Goal: Task Accomplishment & Management: Use online tool/utility

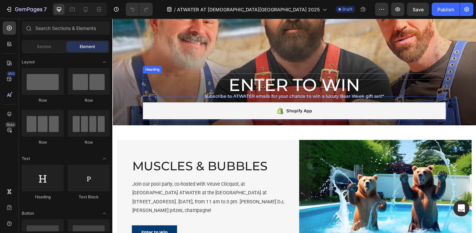
scroll to position [119, 0]
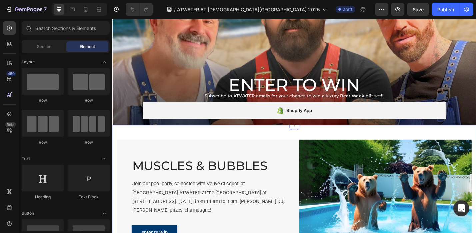
click at [288, 144] on div "MUSCLES & BUBBLES Heading Join our pool party, co-hosted with Veuve Clicquot, a…" at bounding box center [312, 209] width 400 height 147
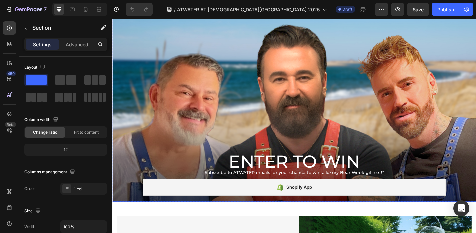
scroll to position [45, 0]
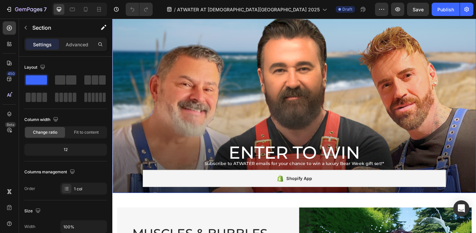
click at [281, 96] on div "ENTER TO WIN Heading Subscribe to ATWATER emails for your chance to win a luxur…" at bounding box center [312, 98] width 400 height 45
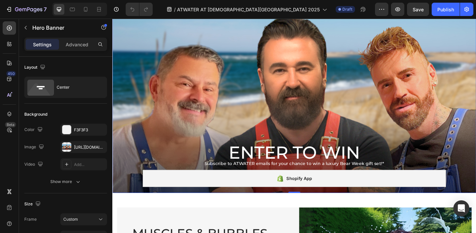
scroll to position [45, 0]
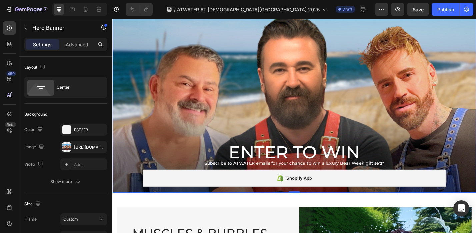
click at [281, 96] on div "ENTER TO WIN Heading Subscribe to ATWATER emails for your chance to win a luxur…" at bounding box center [312, 98] width 400 height 45
click at [315, 95] on div "ENTER TO WIN Heading Subscribe to ATWATER emails for your chance to win a luxur…" at bounding box center [312, 98] width 400 height 45
click at [67, 148] on div at bounding box center [66, 146] width 9 height 9
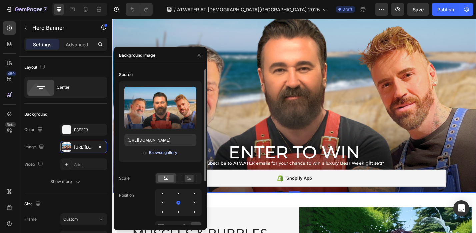
click at [167, 152] on div "Browse gallery" at bounding box center [163, 153] width 28 height 6
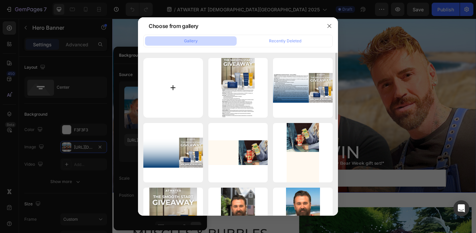
click at [172, 86] on input "file" at bounding box center [173, 88] width 60 height 60
type input "C:\fakepath\chrisfootball.png"
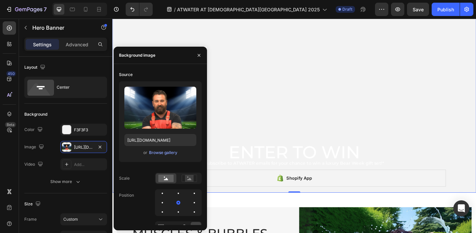
type input "[URL][DOMAIN_NAME]"
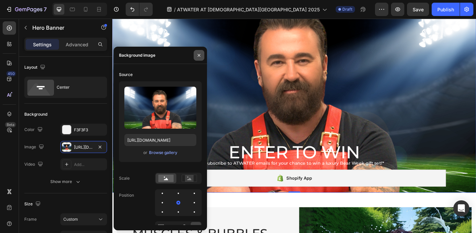
click at [200, 57] on icon "button" at bounding box center [198, 55] width 5 height 5
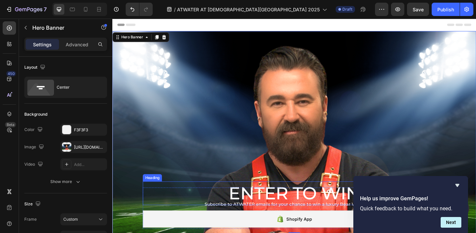
scroll to position [59, 0]
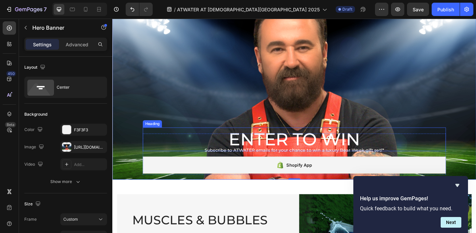
click at [321, 150] on h2 "ENTER TO WIN" at bounding box center [312, 151] width 333 height 26
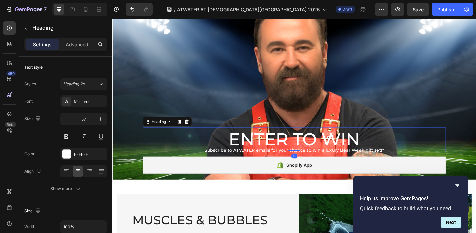
click at [321, 150] on h2 "ENTER TO WIN" at bounding box center [312, 151] width 333 height 26
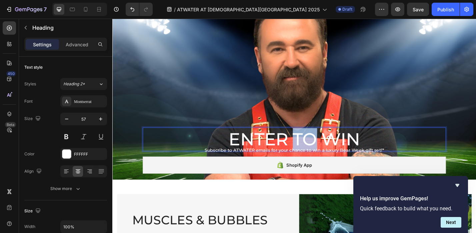
click at [321, 150] on p "ENTER TO WIN" at bounding box center [312, 151] width 332 height 25
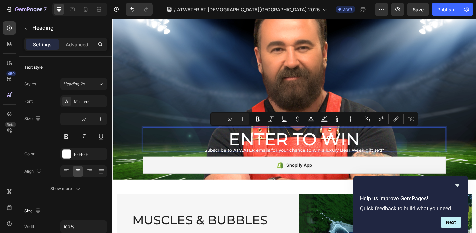
click at [374, 156] on p "ENTER TO WIN" at bounding box center [312, 151] width 332 height 25
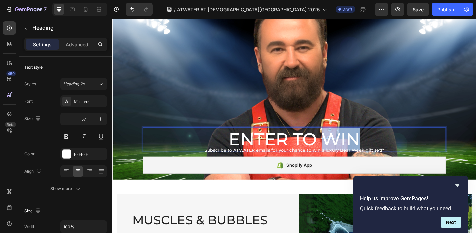
click at [374, 156] on p "ENTER TO WIN" at bounding box center [312, 151] width 332 height 25
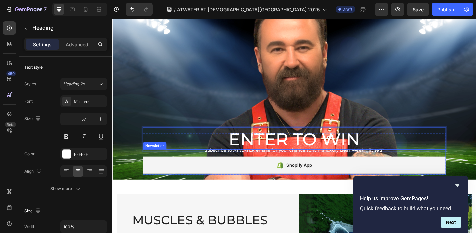
click at [342, 163] on div "Shopify App Shopify App Newsletter" at bounding box center [312, 176] width 333 height 28
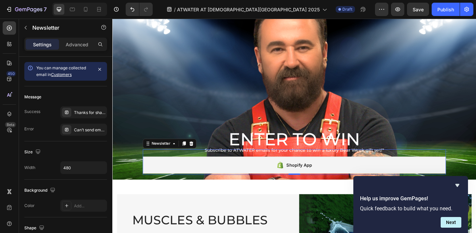
click at [342, 163] on div "Shopify App Shopify App Newsletter 0" at bounding box center [312, 176] width 333 height 28
click at [333, 166] on div "Shopify App Shopify App Newsletter 0" at bounding box center [312, 176] width 333 height 28
click at [337, 164] on div "Shopify App Shopify App Newsletter 0" at bounding box center [312, 176] width 333 height 28
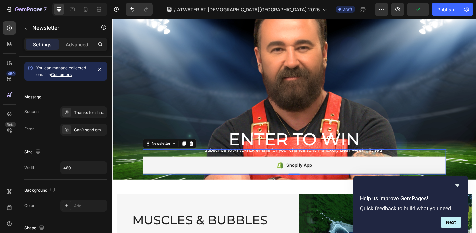
click at [337, 164] on div "Shopify App Shopify App Newsletter 0" at bounding box center [312, 176] width 333 height 28
click at [332, 163] on div "Shopify App Shopify App Newsletter 0" at bounding box center [312, 176] width 333 height 28
click at [241, 161] on span "Subscribe to ATWATER emails for your chance to win a luxury Bear Week gift set!*" at bounding box center [312, 163] width 197 height 6
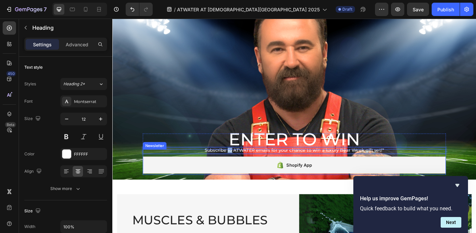
click at [240, 162] on span "Subscribe to ATWATER emails for your chance to win a luxury Bear Week gift set!*" at bounding box center [312, 163] width 197 height 6
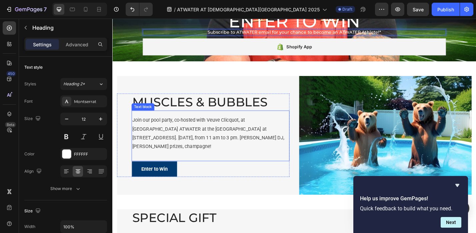
scroll to position [192, 0]
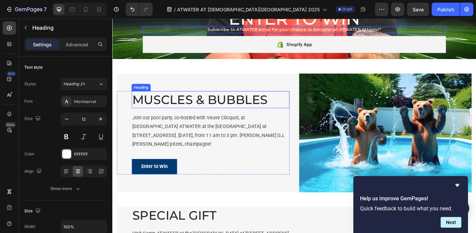
click at [200, 115] on h2 "MUSCLES & BUBBLES" at bounding box center [220, 107] width 174 height 19
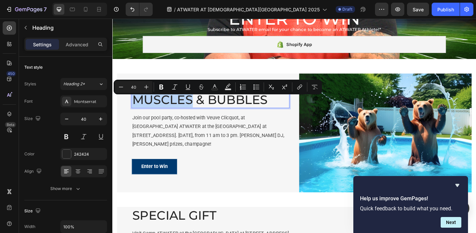
click at [200, 115] on p "MUSCLES & BUBBLES" at bounding box center [220, 107] width 172 height 17
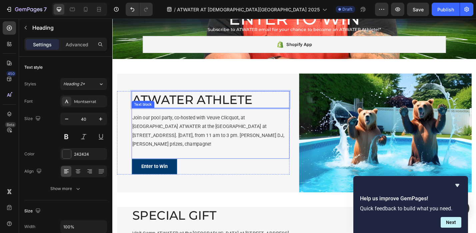
click at [250, 139] on p "Join our pool party, co-hosted with Veuve Clicquot, at [GEOGRAPHIC_DATA] ATWATE…" at bounding box center [220, 142] width 172 height 38
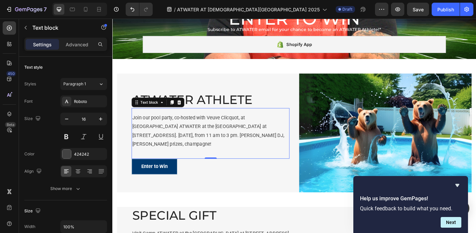
click at [282, 153] on p "Join our pool party, co-hosted with Veuve Clicquot, at [GEOGRAPHIC_DATA] ATWATE…" at bounding box center [220, 142] width 172 height 38
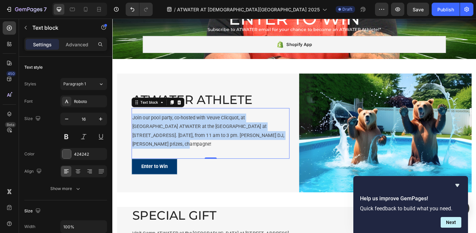
click at [282, 153] on p "Join our pool party, co-hosted with Veuve Clicquot, at [GEOGRAPHIC_DATA] ATWATE…" at bounding box center [220, 142] width 172 height 38
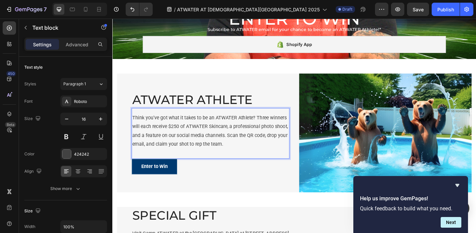
click at [149, 137] on p "Think you’ve got what it takes to be an ATWATER Athlete? Three winners will eac…" at bounding box center [220, 142] width 172 height 38
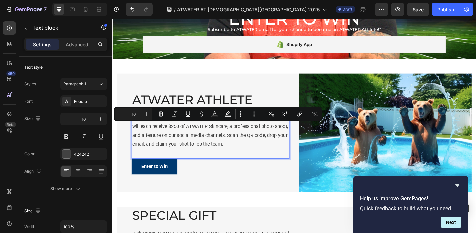
click at [256, 139] on p "Think you’ve got what it takes to be an ATWATER Athlete? Three winners will eac…" at bounding box center [220, 142] width 172 height 38
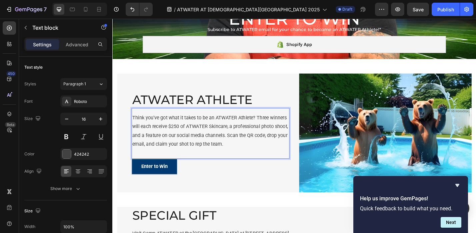
click at [258, 137] on p "Think you’ve got what it takes to be an ATWATER Athlete? Three winners will eac…" at bounding box center [220, 142] width 172 height 38
click at [164, 148] on p "Think you’ve got what it takes to be an ATWATER Athlete? Three winners will eac…" at bounding box center [220, 142] width 172 height 38
click at [258, 146] on p "Think you’ve got what it takes to be an ATWATER Athlete? Three winners will eac…" at bounding box center [220, 142] width 172 height 38
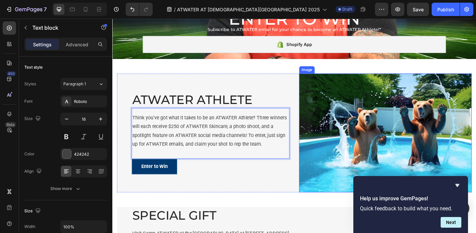
click at [358, 140] on img at bounding box center [412, 144] width 190 height 131
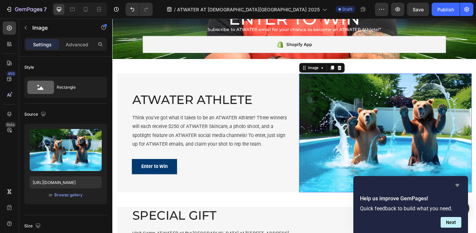
click at [459, 187] on icon "Hide survey" at bounding box center [457, 185] width 8 height 8
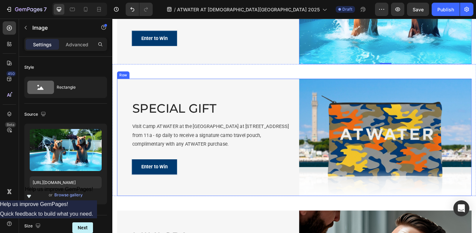
scroll to position [334, 0]
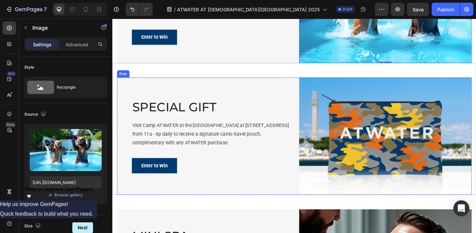
click at [120, 98] on div "SPECIAL GIFT Heading Visit Camp ATWATER at the [GEOGRAPHIC_DATA] at [STREET_ADD…" at bounding box center [212, 147] width 190 height 129
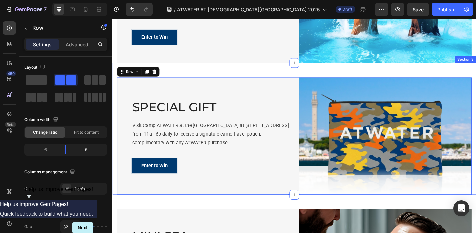
click at [259, 76] on div "SPECIAL GIFT Heading Visit Camp ATWATER at the [GEOGRAPHIC_DATA] at [STREET_ADD…" at bounding box center [312, 139] width 400 height 145
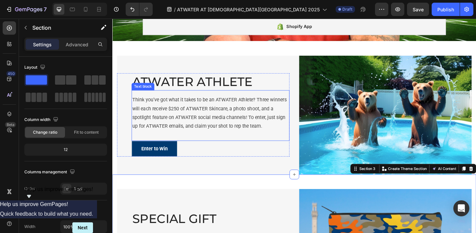
scroll to position [210, 0]
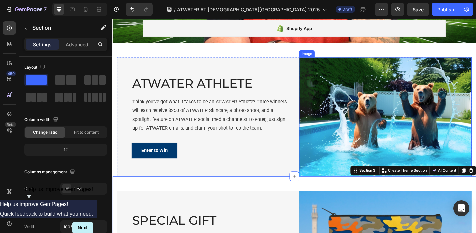
click at [348, 124] on img at bounding box center [412, 126] width 190 height 131
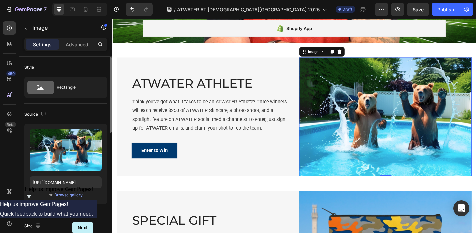
scroll to position [0, 0]
click at [366, 157] on img at bounding box center [412, 126] width 190 height 131
click at [70, 195] on div "Browse gallery" at bounding box center [68, 195] width 28 height 6
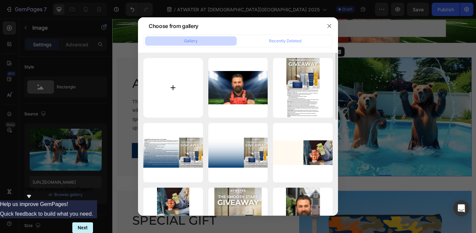
click at [166, 97] on input "file" at bounding box center [173, 88] width 60 height 60
type input "C:\fakepath\ATWAthlete.png"
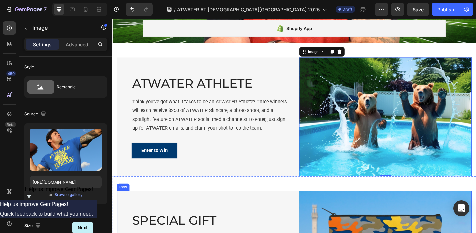
type input "[URL][DOMAIN_NAME]"
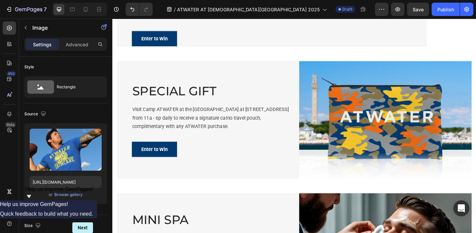
scroll to position [346, 0]
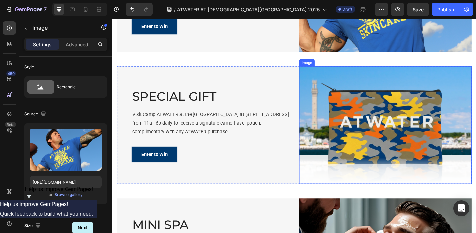
click at [413, 151] on img at bounding box center [412, 135] width 190 height 129
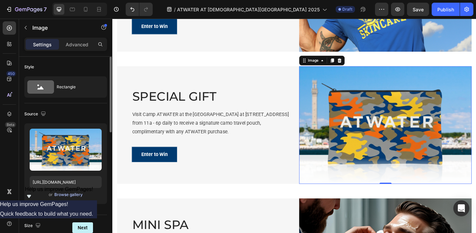
click at [67, 196] on div "Browse gallery" at bounding box center [68, 195] width 28 height 6
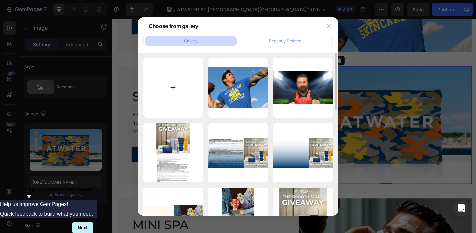
click at [179, 87] on input "file" at bounding box center [173, 88] width 60 height 60
type input "C:\fakepath\GayBowlSet.png"
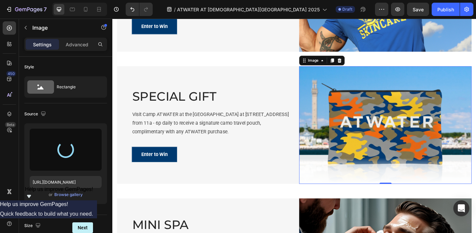
type input "[URL][DOMAIN_NAME]"
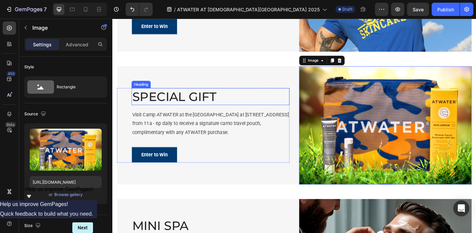
click at [216, 108] on h2 "SPECIAL GIFT" at bounding box center [220, 104] width 174 height 19
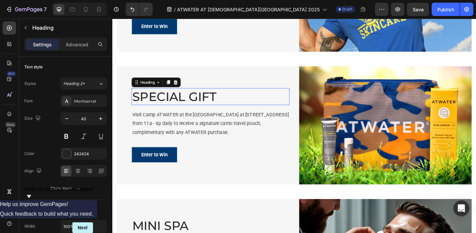
click at [216, 108] on h2 "SPECIAL GIFT" at bounding box center [220, 104] width 174 height 19
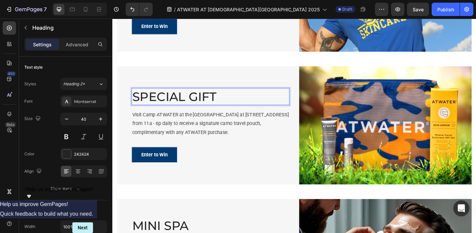
click at [234, 105] on p "SPECIAL GIFT" at bounding box center [220, 104] width 172 height 17
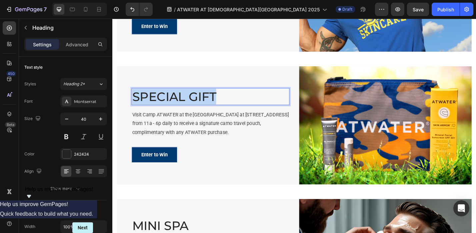
drag, startPoint x: 234, startPoint y: 106, endPoint x: 122, endPoint y: 109, distance: 111.6
click at [133, 108] on h2 "SPECIAL GIFT" at bounding box center [220, 104] width 174 height 19
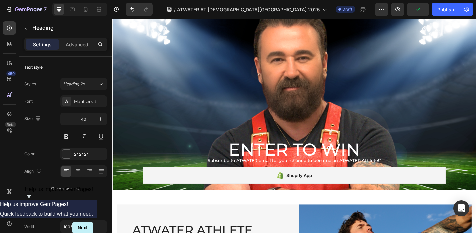
scroll to position [49, 0]
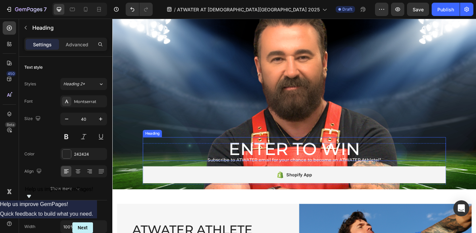
click at [242, 160] on h2 "ENTER TO WIN" at bounding box center [312, 162] width 333 height 26
click at [240, 161] on h2 "ENTER TO WIN" at bounding box center [312, 162] width 333 height 26
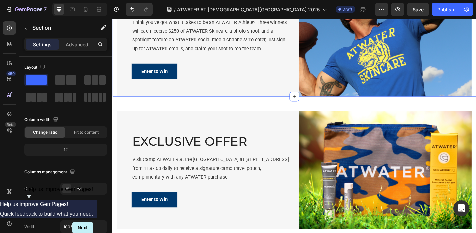
scroll to position [312, 0]
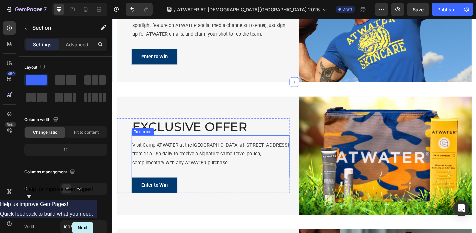
click at [218, 171] on p "Visit Camp ATWATER at the [GEOGRAPHIC_DATA] at [STREET_ADDRESS] from 11a - 6p d…" at bounding box center [220, 167] width 172 height 29
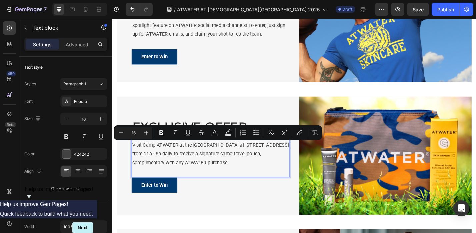
click at [219, 168] on p "Visit Camp ATWATER at the [GEOGRAPHIC_DATA] at [STREET_ADDRESS] from 11a - 6p d…" at bounding box center [220, 167] width 172 height 29
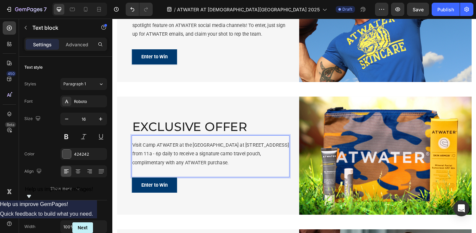
click at [255, 178] on p "Visit Camp ATWATER at the [GEOGRAPHIC_DATA] at [STREET_ADDRESS] from 11a - 6p d…" at bounding box center [220, 167] width 172 height 29
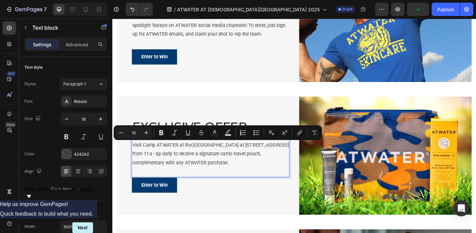
drag, startPoint x: 235, startPoint y: 177, endPoint x: 134, endPoint y: 154, distance: 103.9
click at [134, 153] on div "Visit Camp ATWATER at the [GEOGRAPHIC_DATA] at [STREET_ADDRESS] from 11a - 6p d…" at bounding box center [220, 167] width 174 height 30
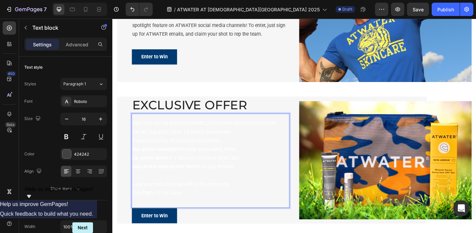
click at [208, 169] on span "Lip Armor Balm for a smooth, confident smile, and" at bounding box center [193, 172] width 118 height 6
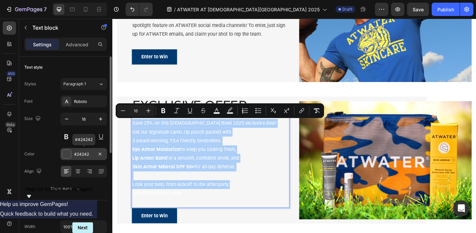
click at [83, 154] on div "424242" at bounding box center [83, 154] width 19 height 6
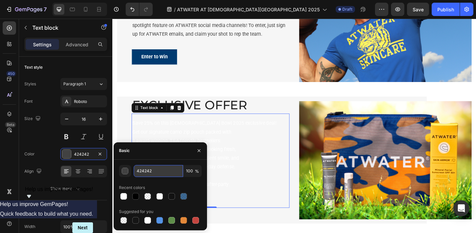
click at [152, 173] on input "424242" at bounding box center [158, 171] width 49 height 12
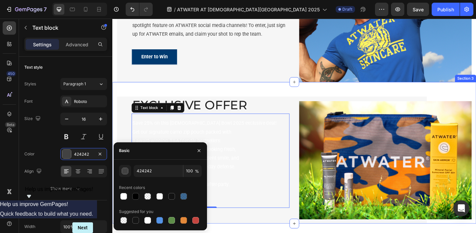
click at [299, 98] on div "EXCLUSIVE OFFER Heading Save 25% on this [DEMOGRAPHIC_DATA] Bowl 2025 exclusive…" at bounding box center [312, 166] width 400 height 156
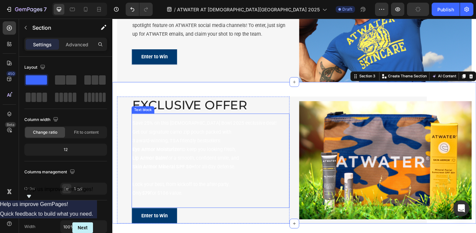
click at [265, 160] on p "Eye Armor Moisturizer to keep you looking fresh," at bounding box center [220, 163] width 172 height 10
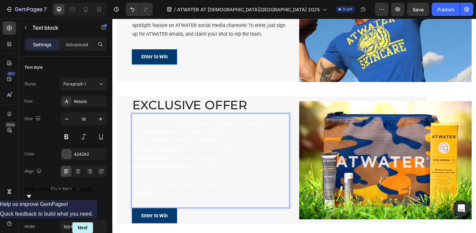
click at [236, 166] on p "Eye Armor Moisturizer to keep you looking fresh," at bounding box center [220, 163] width 172 height 10
click at [237, 167] on p "Eye Armor Moisturizer to keep you looking fresh," at bounding box center [220, 163] width 172 height 10
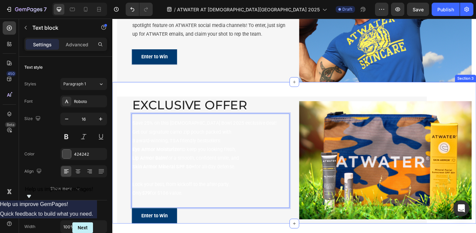
click at [277, 96] on div "EXCLUSIVE OFFER Heading Save 25% on this [DEMOGRAPHIC_DATA] Bowl 2025 exclusive…" at bounding box center [312, 166] width 400 height 156
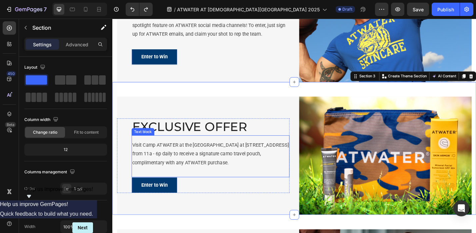
click at [211, 179] on p "Visit Camp ATWATER at the [GEOGRAPHIC_DATA] at [STREET_ADDRESS] from 11a - 6p d…" at bounding box center [220, 167] width 172 height 29
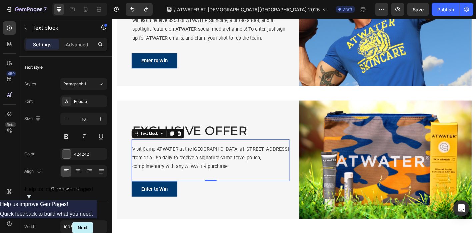
scroll to position [309, 0]
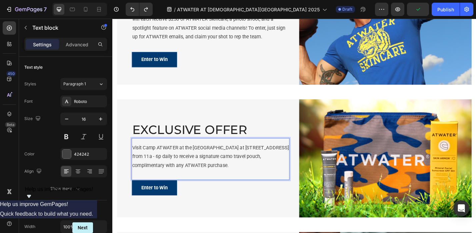
click at [218, 181] on p "Visit Camp ATWATER at the [GEOGRAPHIC_DATA] at [STREET_ADDRESS] from 11a - 6p d…" at bounding box center [220, 170] width 172 height 29
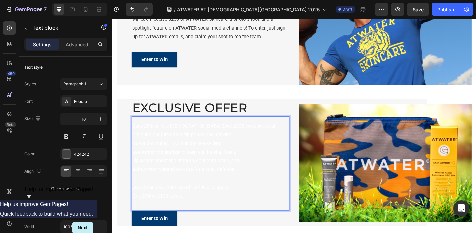
click at [280, 185] on p "Skin Armor Mineral SPF 50+ for all-day defense." at bounding box center [220, 185] width 172 height 10
click at [261, 187] on p "Skin Armor Mineral SPF 50+ for all-day defense." at bounding box center [220, 185] width 172 height 10
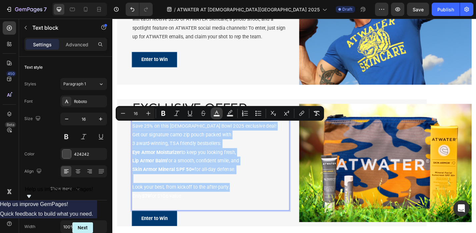
click at [216, 113] on icon "Editor contextual toolbar" at bounding box center [216, 113] width 3 height 4
type input "FFFFFF"
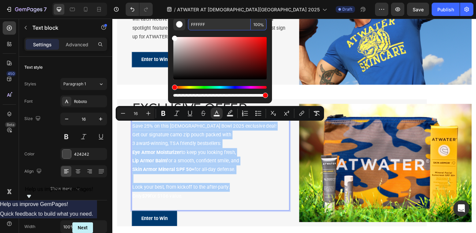
click at [197, 25] on input "FFFFFF" at bounding box center [219, 24] width 63 height 12
type input "424242"
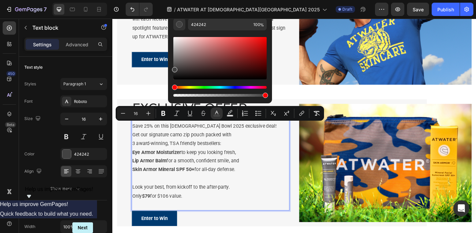
click at [270, 150] on div "Save 25% on this [DEMOGRAPHIC_DATA] Bowl 2025 exclusive deal! Get our signature…" at bounding box center [220, 175] width 174 height 88
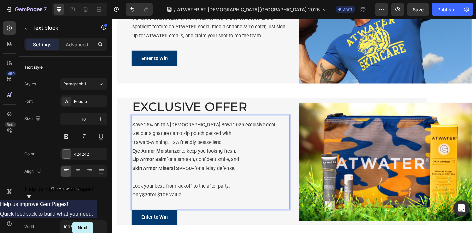
click at [262, 139] on p "Save 25% on this [DEMOGRAPHIC_DATA] Bowl 2025 exclusive deal!" at bounding box center [220, 136] width 172 height 10
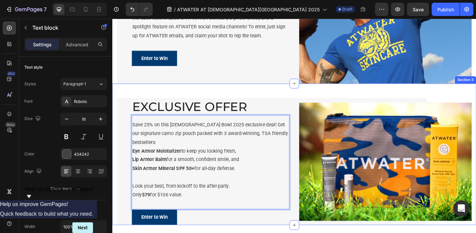
click at [251, 99] on div "EXCLUSIVE OFFER Heading Save 25% on this [DEMOGRAPHIC_DATA] Bowl 2025 exclusive…" at bounding box center [312, 168] width 400 height 156
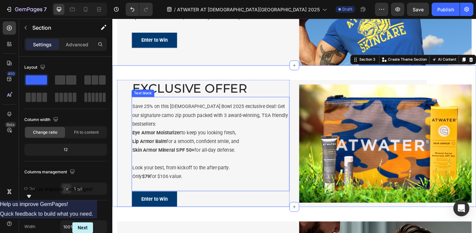
scroll to position [334, 0]
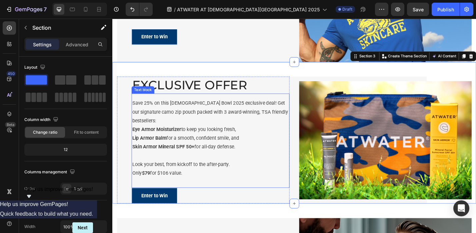
click at [191, 186] on div "Save 25% on this [DEMOGRAPHIC_DATA] Bowl 2025 exclusive deal! Get our signature…" at bounding box center [220, 153] width 174 height 104
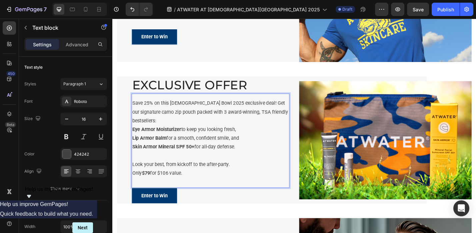
scroll to position [331, 0]
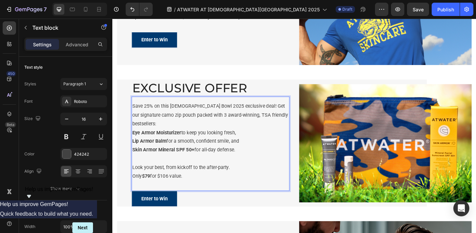
click at [173, 189] on span "Only $79 for $106 value." at bounding box center [161, 192] width 55 height 6
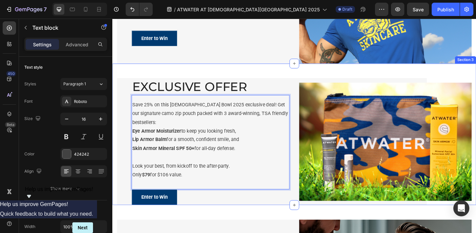
click at [256, 79] on div "EXCLUSIVE OFFER Heading Save 25% on this [DEMOGRAPHIC_DATA] Bowl 2025 exclusive…" at bounding box center [312, 146] width 400 height 156
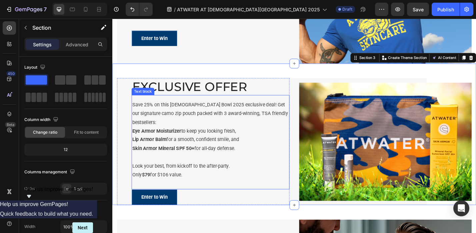
scroll to position [331, 0]
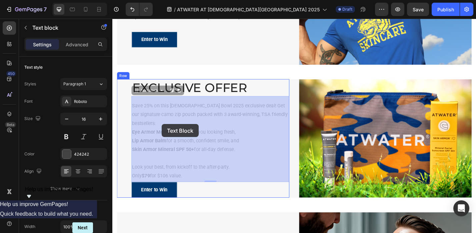
drag, startPoint x: 267, startPoint y: 115, endPoint x: 162, endPoint y: 124, distance: 105.6
click at [162, 124] on div "Header ATWATER ATHLETE Heading Think you’ve got what it takes to be an ATWATER …" at bounding box center [312, 180] width 400 height 987
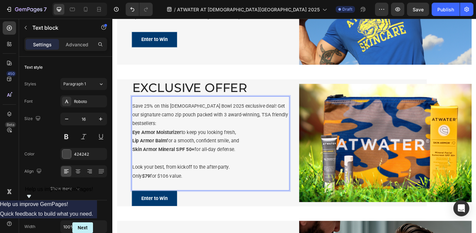
click at [271, 113] on span "Save 25% on this [DEMOGRAPHIC_DATA] Bowl 2025 exclusive deal! Get our signature…" at bounding box center [219, 124] width 171 height 26
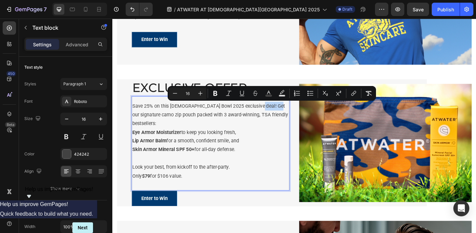
click at [271, 114] on span "Save 25% on this [DEMOGRAPHIC_DATA] Bowl 2025 exclusive deal! Get our signature…" at bounding box center [219, 124] width 171 height 26
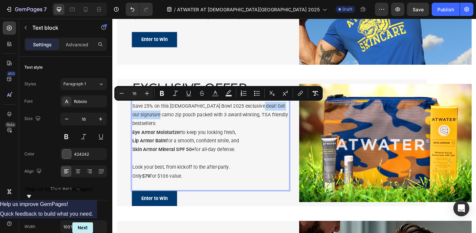
drag, startPoint x: 267, startPoint y: 115, endPoint x: 156, endPoint y: 126, distance: 112.2
click at [156, 126] on span "Save 25% on this [DEMOGRAPHIC_DATA] Bowl 2025 exclusive deal! Get our signature…" at bounding box center [219, 124] width 171 height 26
click at [197, 159] on strong "Skin Armor Mineral SPF 50+" at bounding box center [168, 162] width 68 height 6
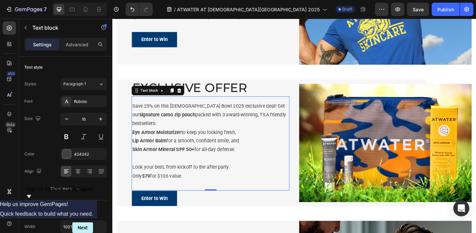
click at [199, 191] on div "Save 25% on this [DEMOGRAPHIC_DATA] Bowl 2025 exclusive deal! Get our signature…" at bounding box center [220, 156] width 174 height 104
click at [204, 187] on p "Only $79 for $106 value." at bounding box center [220, 192] width 172 height 10
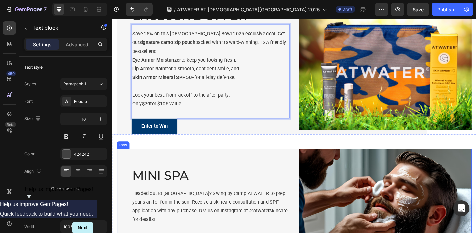
scroll to position [411, 0]
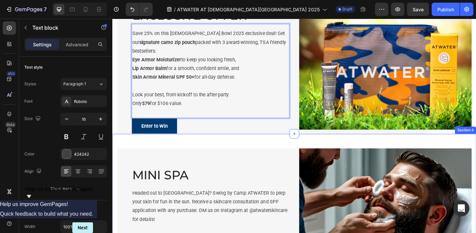
click at [237, 145] on div "MINI SPA Heading Headed out to [GEOGRAPHIC_DATA]? Swing by Camp ATWATER to prep…" at bounding box center [312, 218] width 400 height 147
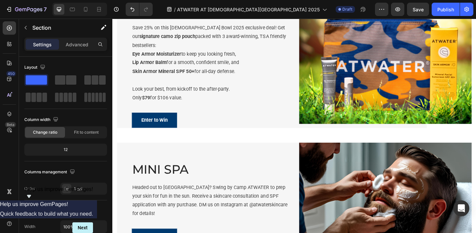
scroll to position [480, 0]
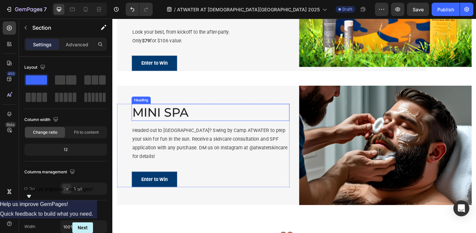
click at [179, 120] on h2 "MINI SPA" at bounding box center [220, 121] width 174 height 19
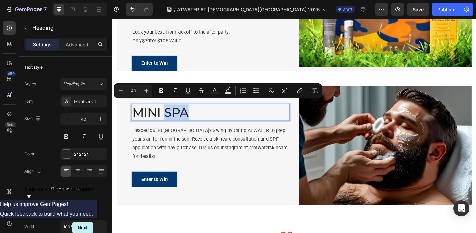
click at [185, 119] on p "MINI SPA" at bounding box center [220, 121] width 172 height 17
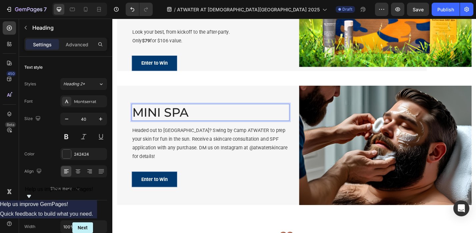
click at [201, 118] on p "MINI SPA" at bounding box center [220, 121] width 172 height 17
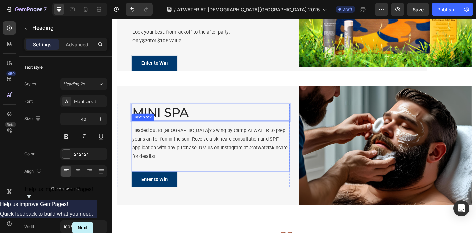
click at [148, 140] on p "Headed out to [GEOGRAPHIC_DATA]? Swing by Camp ATWATER to prep your skin for fu…" at bounding box center [220, 156] width 172 height 38
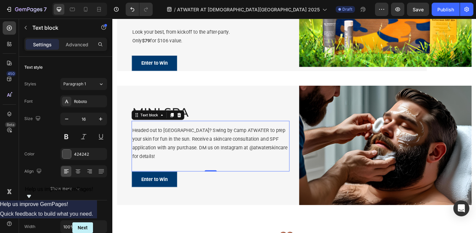
click at [148, 140] on p "Headed out to [GEOGRAPHIC_DATA]? Swing by Camp ATWATER to prep your skin for fu…" at bounding box center [220, 156] width 172 height 38
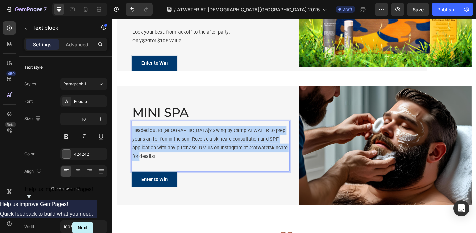
click at [148, 140] on p "Headed out to [GEOGRAPHIC_DATA]? Swing by Camp ATWATER to prep your skin for fu…" at bounding box center [220, 156] width 172 height 38
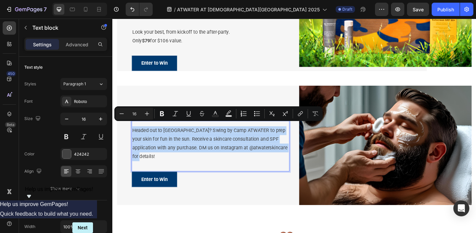
click at [227, 163] on div "Headed out to [GEOGRAPHIC_DATA]? Swing by Camp ATWATER to prep your skin for fu…" at bounding box center [220, 159] width 174 height 56
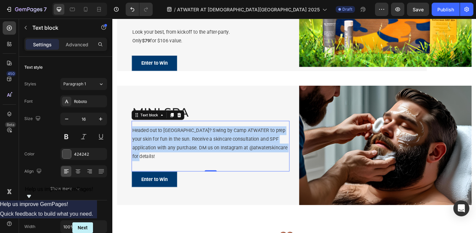
click at [149, 137] on p "Headed out to [GEOGRAPHIC_DATA]? Swing by Camp ATWATER to prep your skin for fu…" at bounding box center [220, 156] width 172 height 38
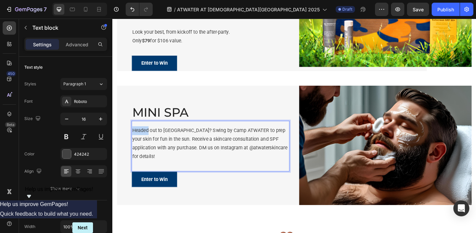
click at [149, 137] on p "Headed out to [GEOGRAPHIC_DATA]? Swing by Camp ATWATER to prep your skin for fu…" at bounding box center [220, 156] width 172 height 38
click at [265, 137] on p "Join us by the fields [DATE]–[DATE] for your ATWATER wellness check-in. Get a q…" at bounding box center [220, 156] width 172 height 38
click at [156, 113] on p "MINI SPA" at bounding box center [220, 121] width 172 height 17
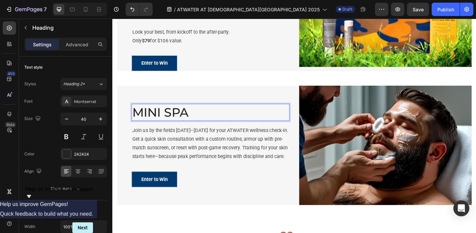
click at [140, 113] on p "MINI SPA" at bounding box center [220, 121] width 172 height 17
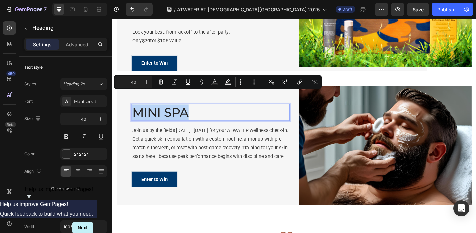
drag, startPoint x: 135, startPoint y: 108, endPoint x: 206, endPoint y: 115, distance: 70.6
click at [205, 115] on p "MINI SPA" at bounding box center [220, 121] width 172 height 17
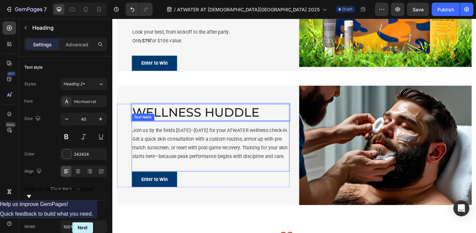
click at [177, 156] on p "Join us by the fields [DATE]–[DATE] for your ATWATER wellness check-in. Get a q…" at bounding box center [220, 156] width 172 height 38
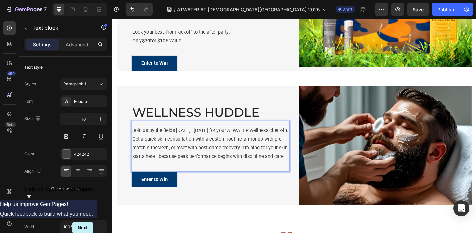
click at [174, 155] on p "Join us by the fields [DATE]–[DATE] for your ATWATER wellness check-in. Get a q…" at bounding box center [220, 156] width 172 height 38
click at [255, 137] on p "Join us by the fields [DATE]–[DATE] for your ATWATER wellness check-in. Get a q…" at bounding box center [220, 156] width 172 height 38
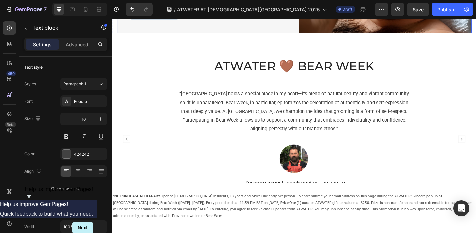
scroll to position [664, 0]
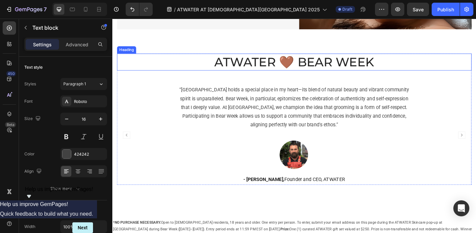
click at [339, 69] on h2 "ATWATER 🤎 BEAR WEEK" at bounding box center [312, 66] width 390 height 19
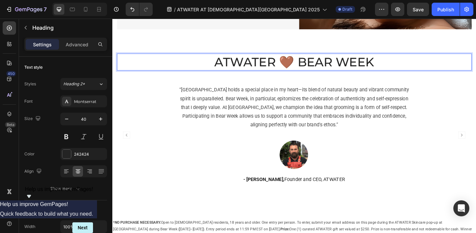
click at [301, 69] on p "ATWATER 🤎 BEAR WEEK" at bounding box center [312, 66] width 388 height 17
click at [307, 68] on p "ATWATER 🤎 BEAR WEEK" at bounding box center [312, 66] width 388 height 17
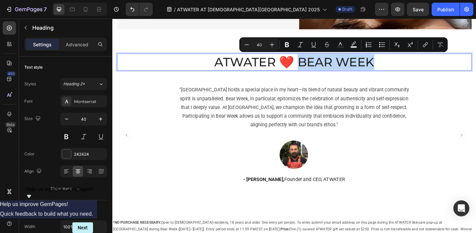
drag, startPoint x: 315, startPoint y: 68, endPoint x: 396, endPoint y: 71, distance: 80.3
click at [396, 71] on p "ATWATER ❤️ BEAR WEEK" at bounding box center [312, 66] width 388 height 17
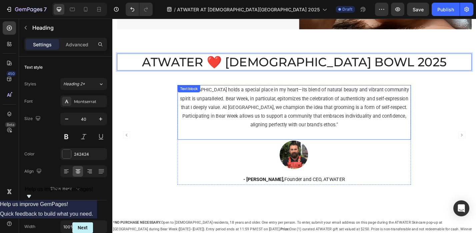
click at [336, 113] on p "“[GEOGRAPHIC_DATA] holds a special place in my heart—its blend of natural beaut…" at bounding box center [312, 116] width 255 height 48
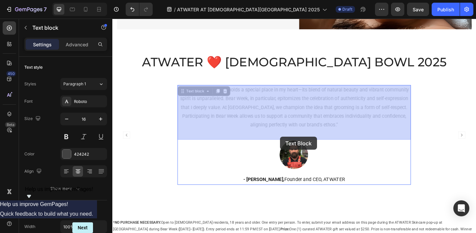
drag, startPoint x: 359, startPoint y: 138, endPoint x: 280, endPoint y: 136, distance: 79.0
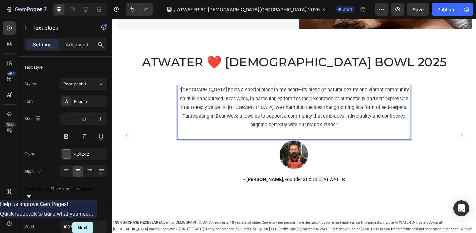
click at [298, 124] on p "“[GEOGRAPHIC_DATA] holds a special place in my heart—its blend of natural beaut…" at bounding box center [312, 116] width 255 height 48
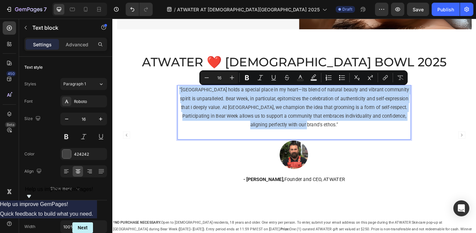
copy p "“[GEOGRAPHIC_DATA] holds a special place in my heart—its blend of natural beaut…"
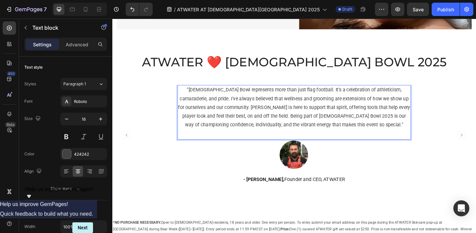
click at [251, 100] on p "“[DEMOGRAPHIC_DATA] Bowl represents more than just flag football. It’s a celebr…" at bounding box center [312, 116] width 255 height 48
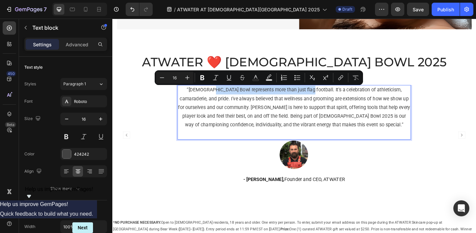
drag, startPoint x: 213, startPoint y: 98, endPoint x: 313, endPoint y: 101, distance: 100.0
click at [312, 101] on p "“[DEMOGRAPHIC_DATA] Bowl represents more than just flag football. It’s a celebr…" at bounding box center [312, 116] width 255 height 48
click at [209, 170] on div at bounding box center [312, 168] width 256 height 33
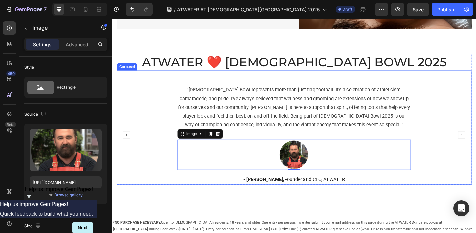
click at [145, 159] on div "“[DEMOGRAPHIC_DATA] Bowl represents more than just flag football. It’s a celebr…" at bounding box center [312, 147] width 390 height 110
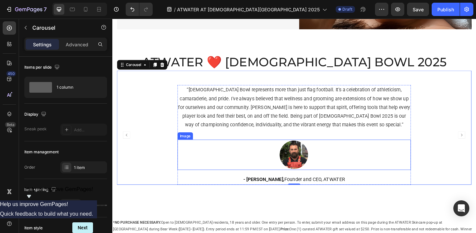
click at [191, 153] on div at bounding box center [312, 168] width 256 height 33
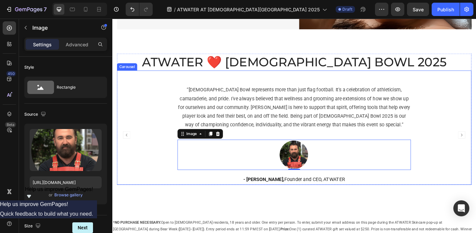
click at [147, 145] on div "“[DEMOGRAPHIC_DATA] Bowl represents more than just flag football. It’s a celebr…" at bounding box center [312, 147] width 390 height 110
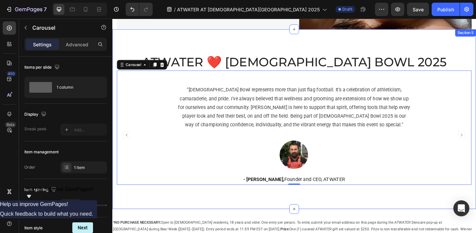
click at [204, 44] on div "ATWATER ❤️ [DEMOGRAPHIC_DATA] BOWL 2025 Heading “[DEMOGRAPHIC_DATA] Bowl repres…" at bounding box center [312, 129] width 400 height 198
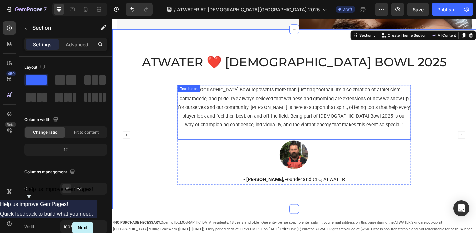
click at [344, 117] on p "“[DEMOGRAPHIC_DATA] Bowl represents more than just flag football. It’s a celebr…" at bounding box center [312, 116] width 255 height 48
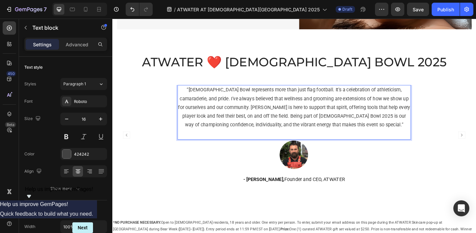
click at [235, 126] on p "“[DEMOGRAPHIC_DATA] Bowl represents more than just flag football. It’s a celebr…" at bounding box center [312, 116] width 255 height 48
click at [238, 124] on p "“[DEMOGRAPHIC_DATA] Bowl represents more than just flag football. It’s a celebr…" at bounding box center [312, 116] width 255 height 48
click at [196, 122] on p "“[DEMOGRAPHIC_DATA] Bowl is a true celebration of athleticism, camaraderie, and…" at bounding box center [312, 116] width 255 height 48
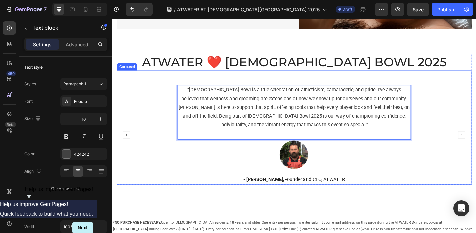
click at [183, 123] on div "“[DEMOGRAPHIC_DATA] Bowl is a true celebration of athleticism, camaraderie, and…" at bounding box center [312, 147] width 390 height 110
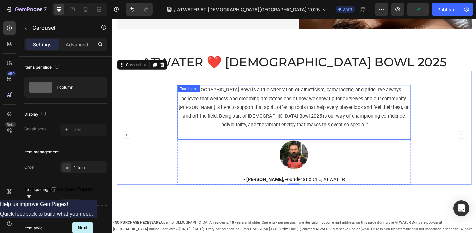
click at [189, 123] on p "“[DEMOGRAPHIC_DATA] Bowl is a true celebration of athleticism, camaraderie, and…" at bounding box center [312, 116] width 255 height 48
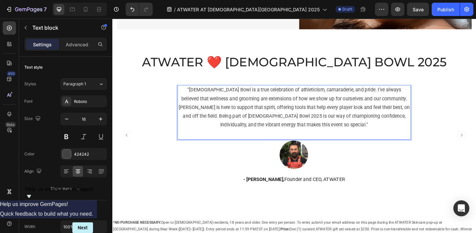
click at [234, 111] on p "“[DEMOGRAPHIC_DATA] Bowl is a true celebration of athleticism, camaraderie, and…" at bounding box center [312, 116] width 255 height 48
click at [70, 44] on p "Advanced" at bounding box center [77, 44] width 23 height 7
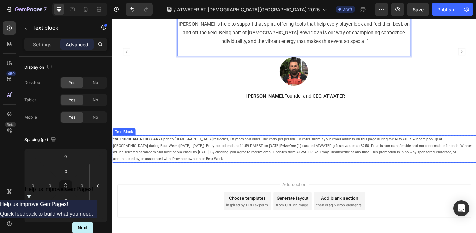
scroll to position [756, 0]
click at [306, 163] on p "* NO PURCHASE NECESSARY. Open to [DEMOGRAPHIC_DATA] residents, 18 years and old…" at bounding box center [312, 161] width 398 height 29
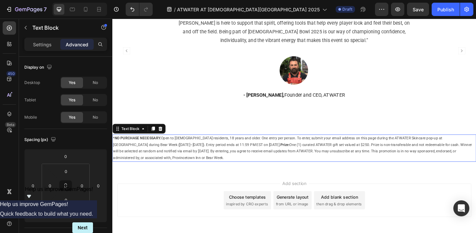
scroll to position [757, 0]
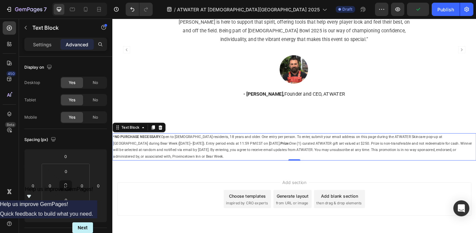
click at [451, 148] on p "* NO PURCHASE NECESSARY. Open to [DEMOGRAPHIC_DATA] residents, 18 years and old…" at bounding box center [312, 159] width 398 height 29
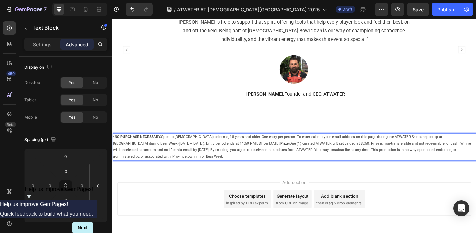
click at [451, 148] on p "* NO PURCHASE NECESSARY. Open to [DEMOGRAPHIC_DATA] residents, 18 years and old…" at bounding box center [312, 159] width 398 height 29
click at [156, 157] on p "* NO PURCHASE NECESSARY. Open to [DEMOGRAPHIC_DATA] residents, 18 years and old…" at bounding box center [312, 159] width 398 height 29
click at [162, 156] on p "* NO PURCHASE NECESSARY. Open to [DEMOGRAPHIC_DATA] residents, 18 years and old…" at bounding box center [312, 159] width 398 height 29
click at [169, 157] on p "* NO PURCHASE NECESSARY. Open to [DEMOGRAPHIC_DATA] residents, 18 years and old…" at bounding box center [312, 159] width 398 height 29
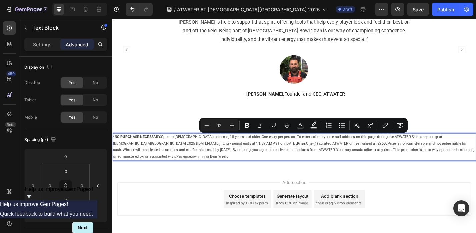
drag, startPoint x: 197, startPoint y: 169, endPoint x: 107, endPoint y: 149, distance: 92.4
click at [112, 149] on div "* NO PURCHASE NECESSARY. Open to [DEMOGRAPHIC_DATA] residents, 18 years and old…" at bounding box center [312, 160] width 400 height 30
copy p "* NO PURCHASE NECESSARY. Open to [DEMOGRAPHIC_DATA] residents, 18 years and old…"
click at [131, 162] on p "* NO PURCHASE NECESSARY. Open to [DEMOGRAPHIC_DATA] residents, 18 years and old…" at bounding box center [312, 159] width 398 height 29
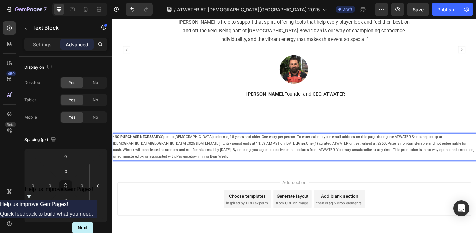
click at [124, 163] on p "* NO PURCHASE NECESSARY. Open to [DEMOGRAPHIC_DATA] residents, 18 years and old…" at bounding box center [312, 159] width 398 height 29
click at [475, 165] on p "* NO PURCHASE NECESSARY. Open to [DEMOGRAPHIC_DATA] residents, 18 years and old…" at bounding box center [312, 159] width 398 height 29
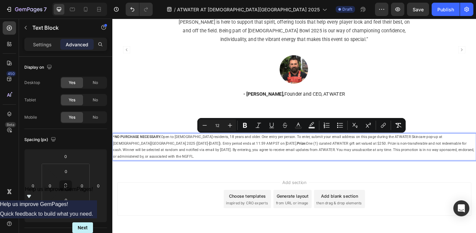
drag, startPoint x: 507, startPoint y: 164, endPoint x: 167, endPoint y: 135, distance: 341.7
click at [158, 145] on div "* NO PURCHASE NECESSARY. Open to [DEMOGRAPHIC_DATA] residents, 18 years and old…" at bounding box center [312, 160] width 400 height 30
click at [173, 121] on div "ATWATER ❤️ [DEMOGRAPHIC_DATA] BOWL 2025 Heading “[DEMOGRAPHIC_DATA] Bowl is a t…" at bounding box center [312, 35] width 400 height 198
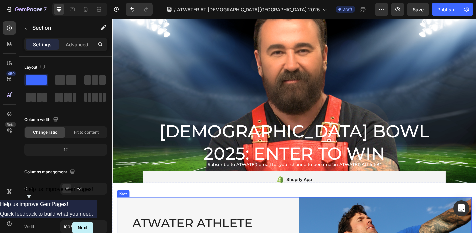
scroll to position [0, 0]
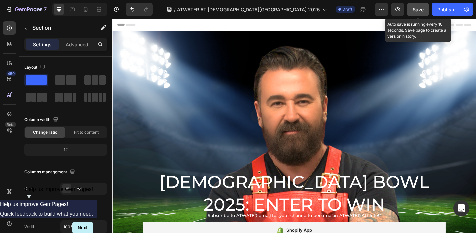
click at [417, 11] on span "Save" at bounding box center [417, 10] width 11 height 6
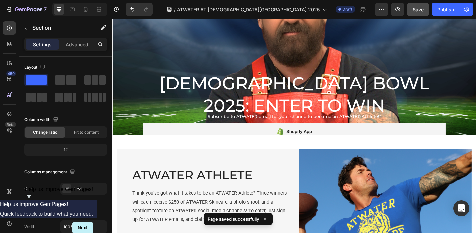
scroll to position [109, 0]
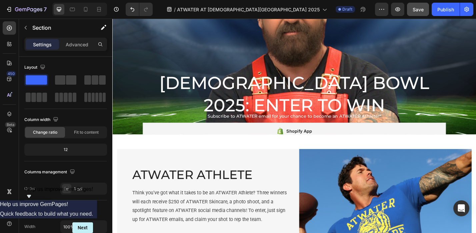
click at [11, 210] on icon at bounding box center [9, 207] width 4 height 5
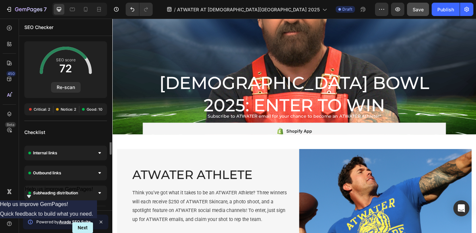
scroll to position [107, 0]
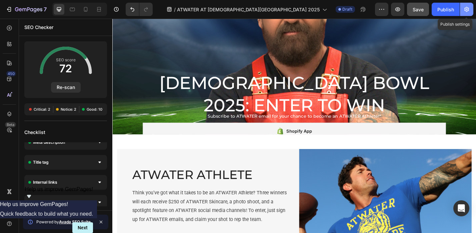
click at [466, 11] on icon "button" at bounding box center [466, 9] width 7 height 7
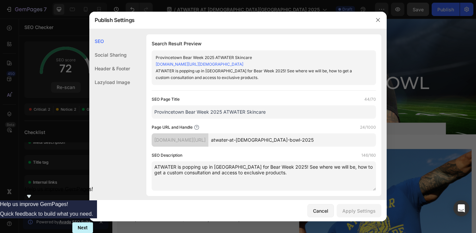
click at [210, 57] on div "Provincetown Bear Week 2025 ATWATER Skincare" at bounding box center [258, 57] width 205 height 7
click at [277, 114] on input "Provincetown Bear Week 2025 ATWATER Skincare" at bounding box center [264, 111] width 224 height 13
click at [280, 114] on input "Provincetown Bear Week 2025 ATWATER Skincare" at bounding box center [264, 111] width 224 height 13
drag, startPoint x: 154, startPoint y: 113, endPoint x: 210, endPoint y: 114, distance: 55.6
click at [210, 114] on input "Provincetown Bear Week 2025 ATWATER Skincare" at bounding box center [264, 111] width 224 height 13
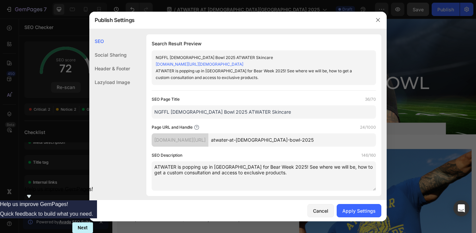
type input "NGFFL [DEMOGRAPHIC_DATA] Bowl 2025 ATWATER Skincare"
click at [222, 168] on textarea "ATWATER is popping up in [GEOGRAPHIC_DATA] for Bear Week 2025! See where we wil…" at bounding box center [264, 175] width 224 height 29
click at [308, 168] on textarea "ATWATER is popping up in [GEOGRAPHIC_DATA] for NGFFL [DEMOGRAPHIC_DATA] Bowl 20…" at bounding box center [264, 175] width 224 height 29
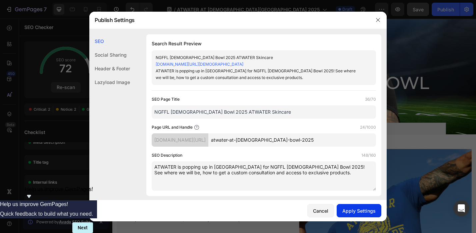
type textarea "ATWATER is popping up in [GEOGRAPHIC_DATA] for NGFFL [DEMOGRAPHIC_DATA] Bowl 20…"
click at [353, 209] on div "Apply Settings" at bounding box center [358, 210] width 33 height 7
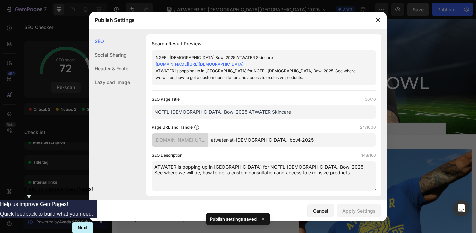
click at [118, 56] on div "Social Sharing" at bounding box center [109, 55] width 41 height 14
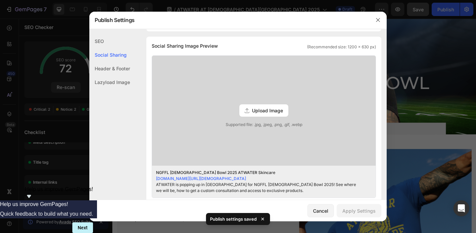
scroll to position [166, 0]
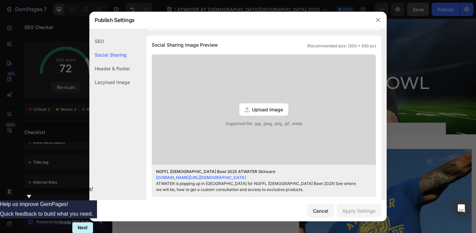
click at [100, 41] on div "SEO" at bounding box center [109, 41] width 41 height 14
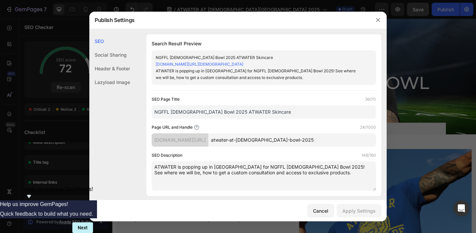
scroll to position [0, 0]
click at [279, 65] on div "[DOMAIN_NAME][URL][DEMOGRAPHIC_DATA]" at bounding box center [258, 64] width 205 height 7
drag, startPoint x: 293, startPoint y: 65, endPoint x: 151, endPoint y: 67, distance: 142.3
click at [156, 67] on div "[DOMAIN_NAME][URL][DEMOGRAPHIC_DATA]" at bounding box center [258, 64] width 205 height 7
copy link "[DOMAIN_NAME][URL][DEMOGRAPHIC_DATA]"
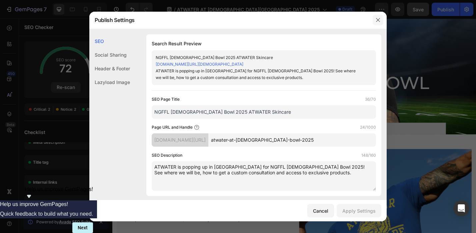
click at [377, 21] on icon "button" at bounding box center [377, 19] width 5 height 5
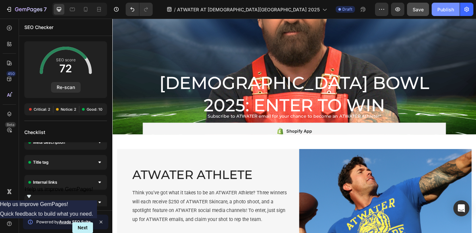
click at [445, 10] on div "Publish" at bounding box center [445, 9] width 17 height 7
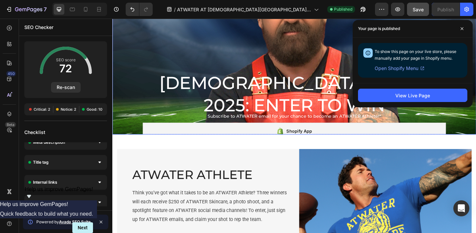
click at [302, 64] on div "Overlay" at bounding box center [312, 34] width 400 height 223
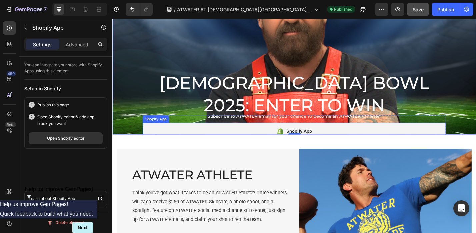
click at [313, 138] on div "Shopify App" at bounding box center [317, 142] width 28 height 8
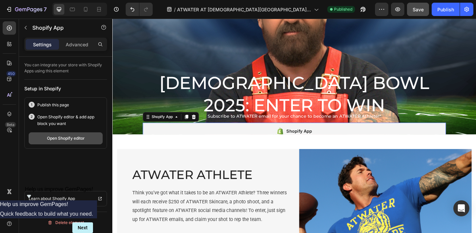
click at [79, 139] on div "Open Shopify editor" at bounding box center [66, 138] width 38 height 6
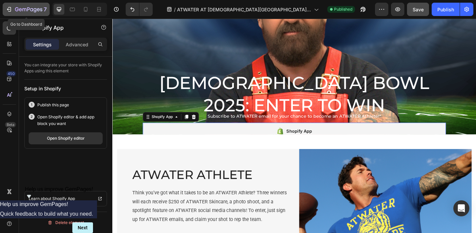
click at [7, 9] on icon "button" at bounding box center [9, 9] width 7 height 7
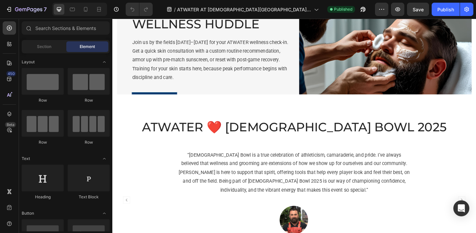
scroll to position [680, 0]
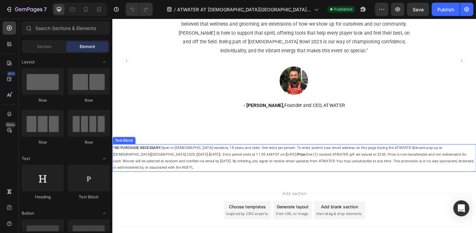
click at [252, 168] on p "* NO PURCHASE NECESSARY. Open to [DEMOGRAPHIC_DATA] residents, 18 years and old…" at bounding box center [312, 171] width 398 height 29
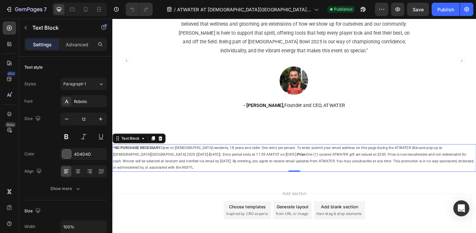
click at [225, 170] on p "* NO PURCHASE NECESSARY. Open to [DEMOGRAPHIC_DATA] residents, 18 years and old…" at bounding box center [312, 171] width 398 height 29
click at [224, 169] on p "* NO PURCHASE NECESSARY. Open to [DEMOGRAPHIC_DATA] residents, 18 years and old…" at bounding box center [312, 171] width 398 height 29
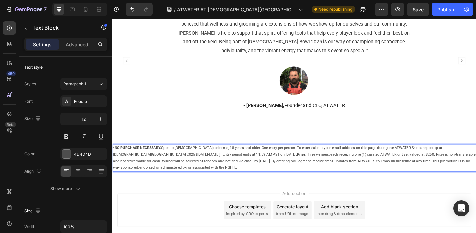
click at [362, 170] on p "* NO PURCHASE NECESSARY. Open to U.S. residents, 18 years and older. One entry …" at bounding box center [312, 171] width 398 height 29
click at [367, 169] on p "* NO PURCHASE NECESSARY. Open to U.S. residents, 18 years and older. One entry …" at bounding box center [312, 171] width 398 height 29
click at [388, 170] on p "* NO PURCHASE NECESSARY. Open to U.S. residents, 18 years and older. One entry …" at bounding box center [312, 171] width 398 height 29
click at [430, 170] on p "* NO PURCHASE NECESSARY. Open to U.S. residents, 18 years and older. One entry …" at bounding box center [312, 171] width 398 height 29
drag, startPoint x: 366, startPoint y: 169, endPoint x: 375, endPoint y: 172, distance: 9.1
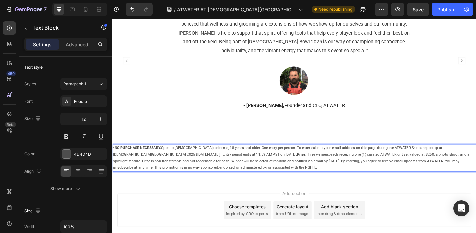
click at [366, 169] on p "* NO PURCHASE NECESSARY. Open to U.S. residents, 18 years and older. One entry …" at bounding box center [312, 171] width 398 height 29
click at [429, 170] on p "* NO PURCHASE NECESSARY. Open to U.S. residents, 18 years and older. One entry …" at bounding box center [312, 171] width 398 height 29
click at [383, 169] on p "* NO PURCHASE NECESSARY. Open to U.S. residents, 18 years and older. One entry …" at bounding box center [312, 171] width 398 height 29
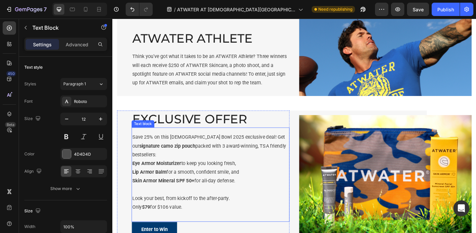
scroll to position [229, 0]
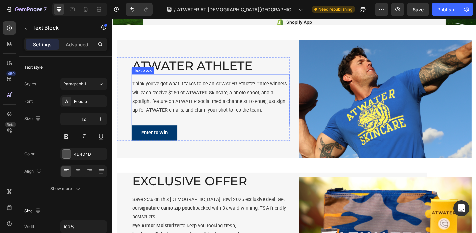
click at [247, 101] on p "Think you’ve got what it takes to be an ATWATER Athlete? Three winners will eac…" at bounding box center [220, 105] width 172 height 38
click at [250, 100] on p "Think you’ve got what it takes to be an ATWATER Athlete? Three winners will eac…" at bounding box center [220, 105] width 172 height 38
click at [267, 100] on p "Think you’ve got what it takes to be an ATWATER Athlete? Three winners will eac…" at bounding box center [220, 105] width 172 height 38
click at [273, 102] on p "Think you’ve got what it takes to be an ATWATER Athlete? Three winners will eac…" at bounding box center [220, 105] width 172 height 38
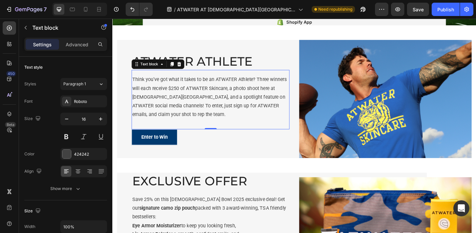
scroll to position [230, 0]
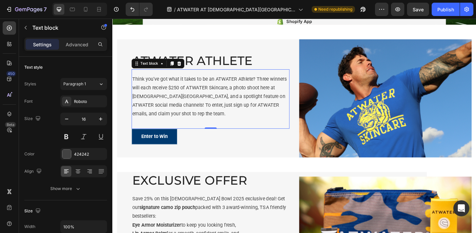
click at [246, 97] on p "Think you’ve got what it takes to be an ATWATER Athlete? Three winners will eac…" at bounding box center [220, 104] width 172 height 48
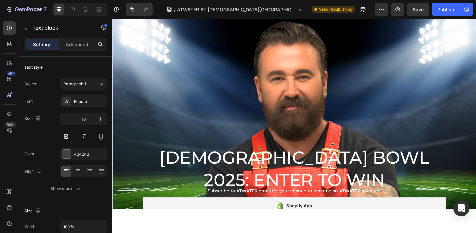
scroll to position [0, 0]
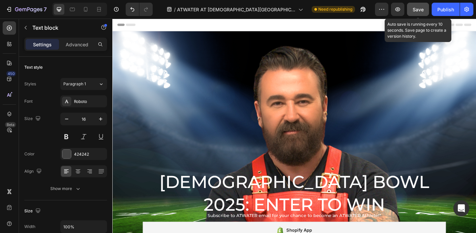
click at [420, 11] on span "Save" at bounding box center [417, 10] width 11 height 6
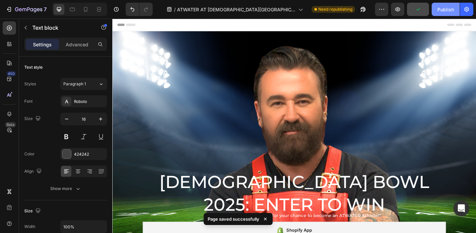
click at [440, 11] on div "Publish" at bounding box center [445, 9] width 17 height 7
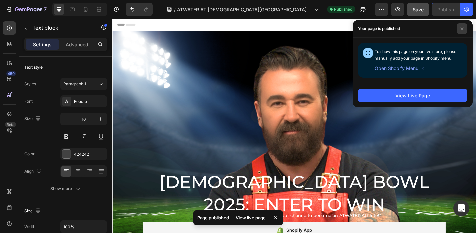
click at [463, 29] on icon at bounding box center [461, 28] width 3 height 3
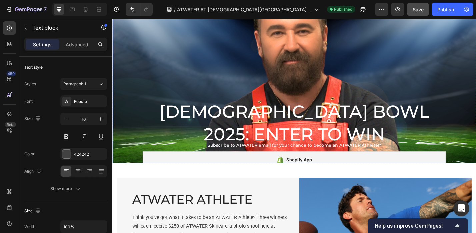
scroll to position [104, 0]
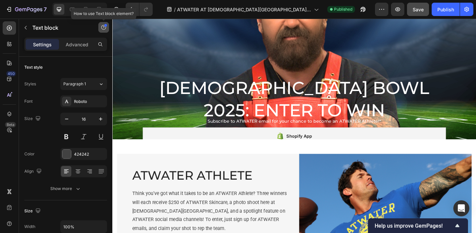
click at [104, 28] on icon "button" at bounding box center [103, 27] width 1 height 2
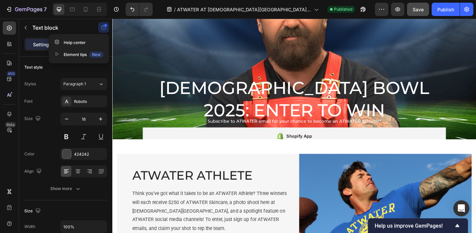
click at [104, 28] on icon "button" at bounding box center [103, 27] width 1 height 2
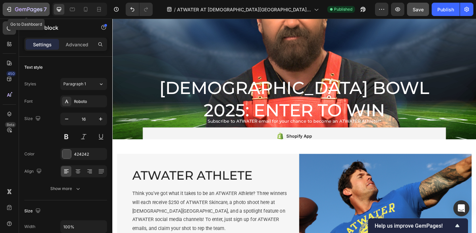
click at [8, 8] on icon "button" at bounding box center [9, 9] width 7 height 7
